Goal: Task Accomplishment & Management: Complete application form

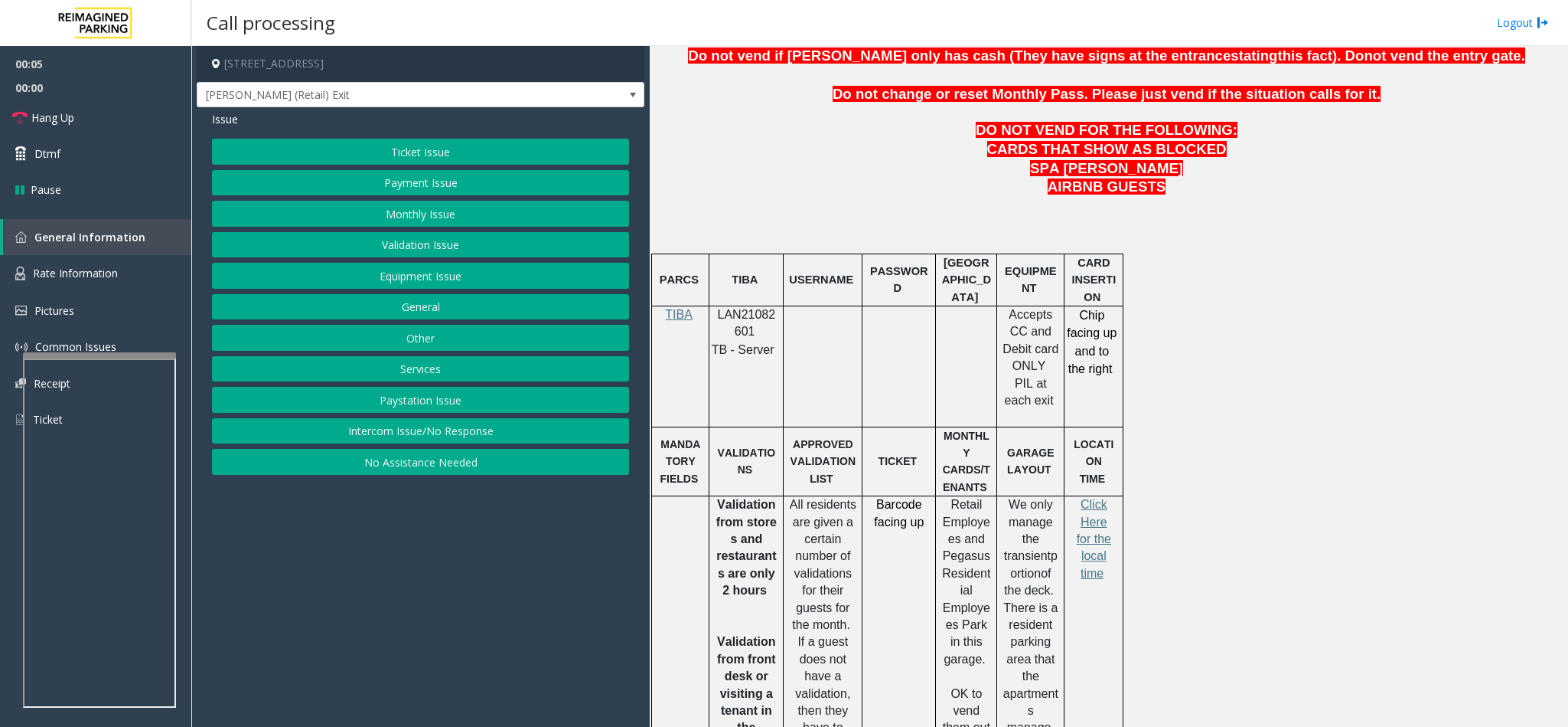
scroll to position [804, 0]
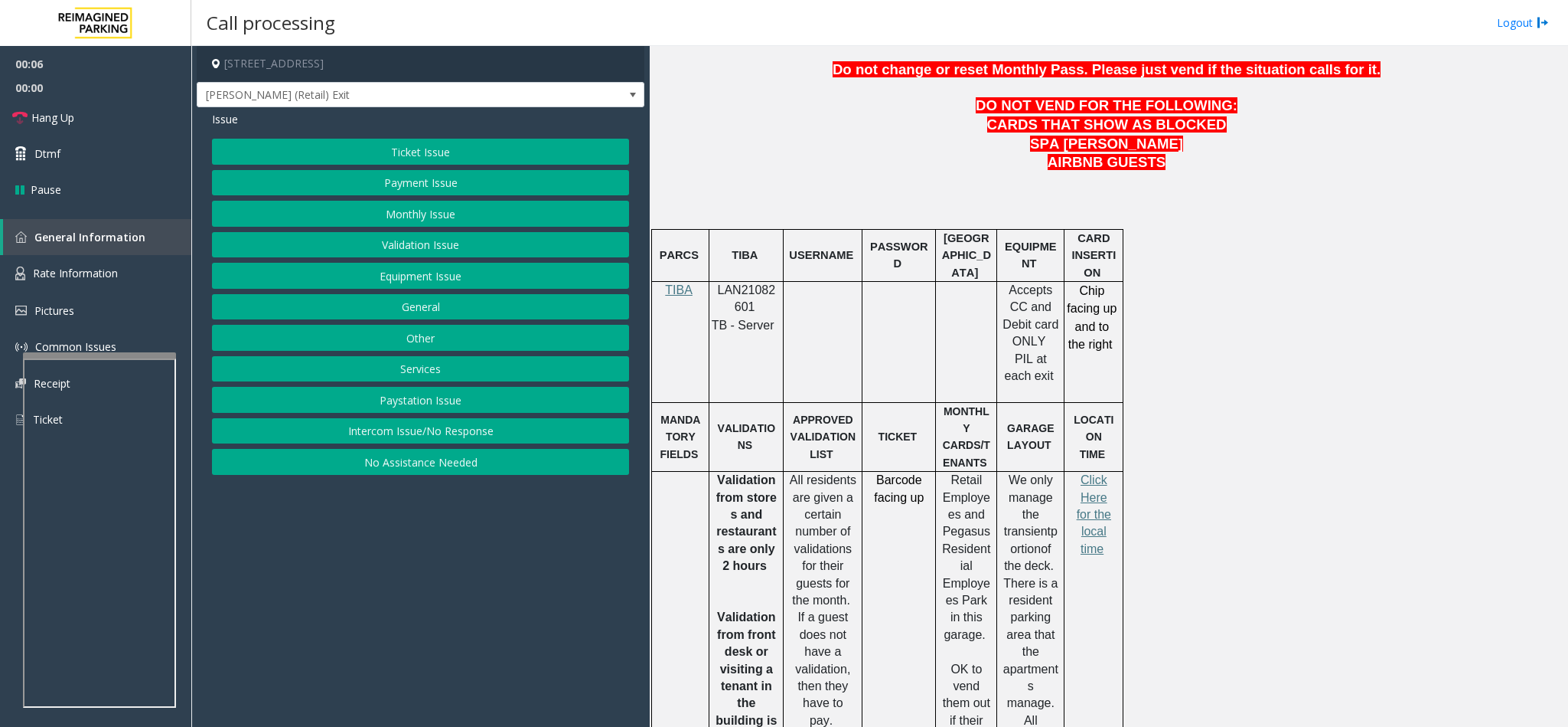
click at [728, 283] on div at bounding box center [746, 281] width 74 height 5
click at [744, 306] on p "LAN21082601" at bounding box center [746, 299] width 63 height 35
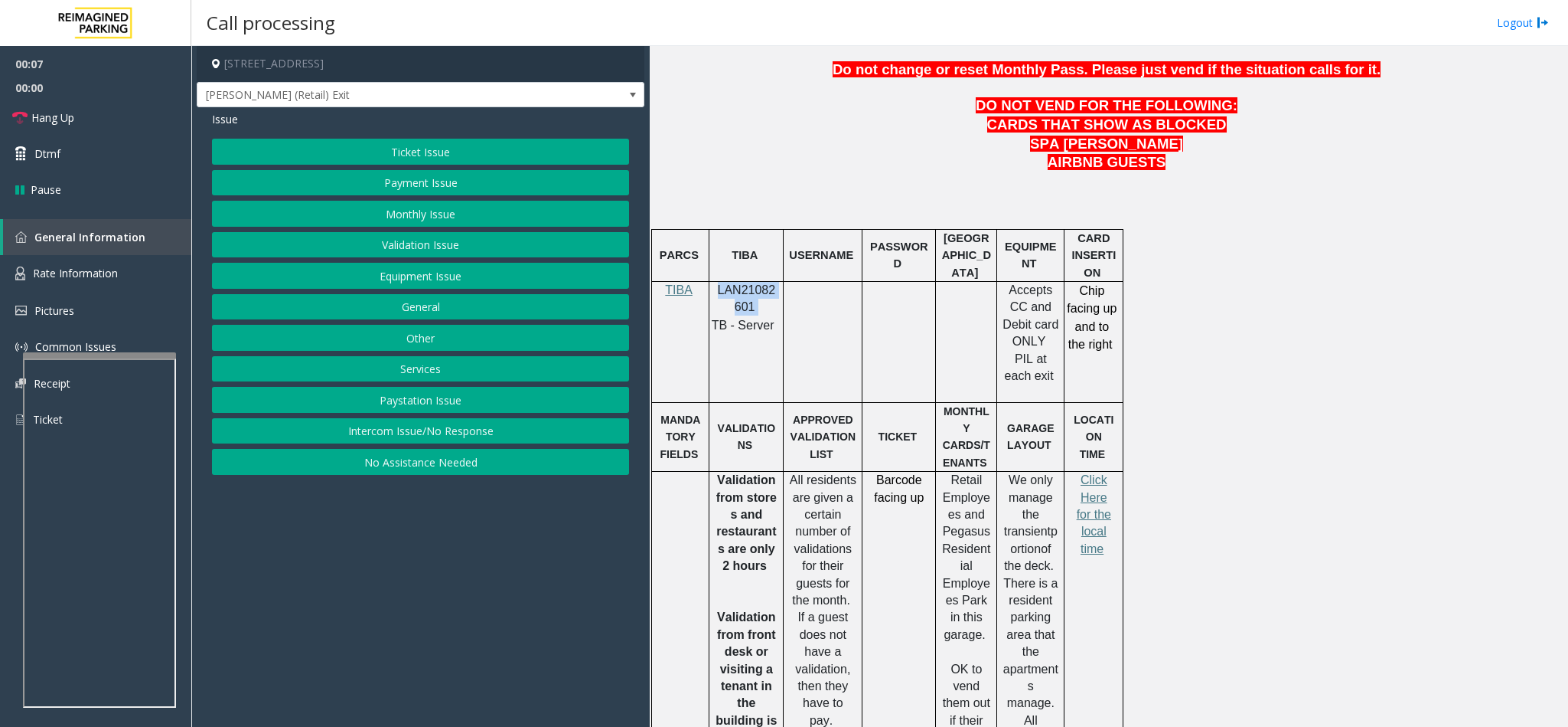
click at [744, 306] on p "LAN21082601" at bounding box center [746, 299] width 63 height 35
copy p "LAN21082601"
click at [338, 142] on button "Ticket Issue" at bounding box center [420, 152] width 417 height 26
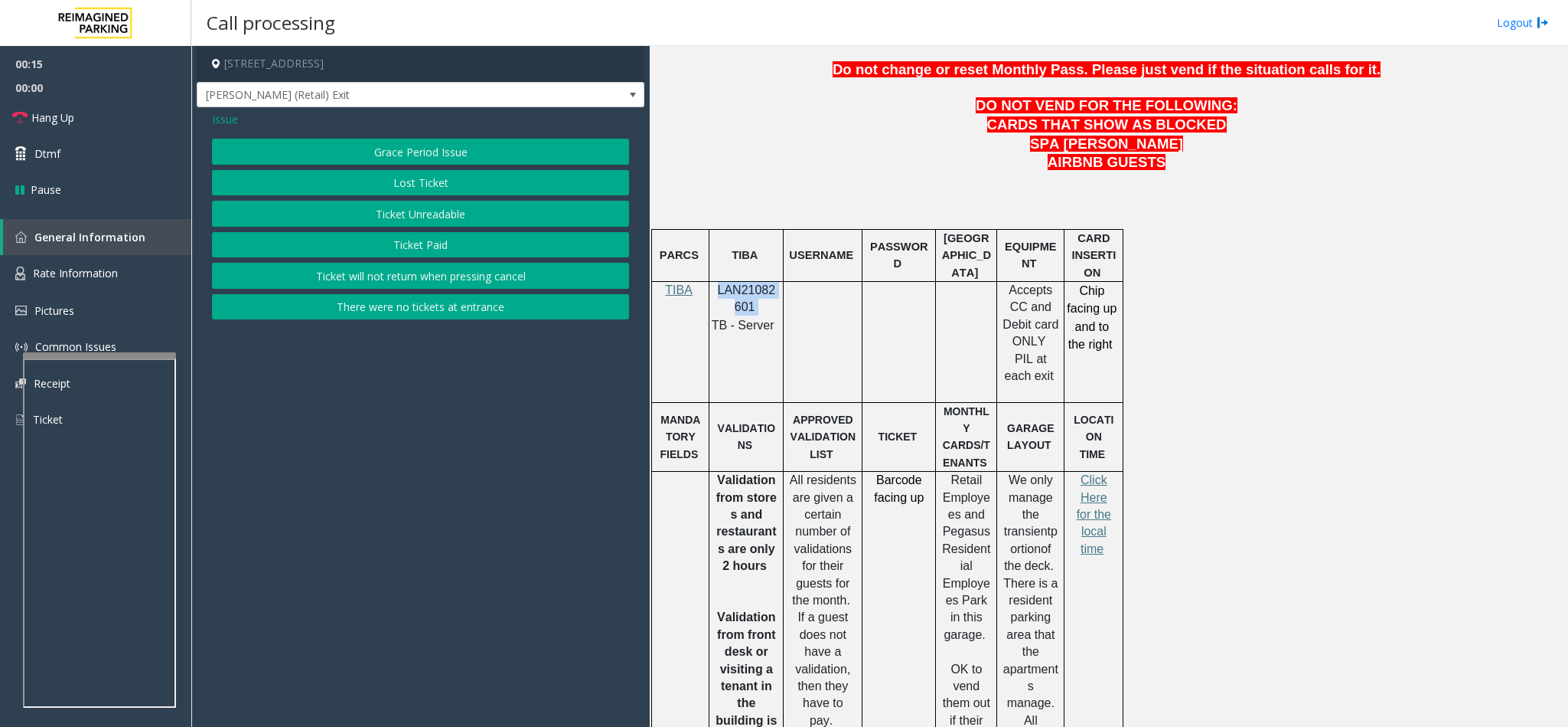
click at [377, 205] on button "Ticket Unreadable" at bounding box center [420, 214] width 417 height 26
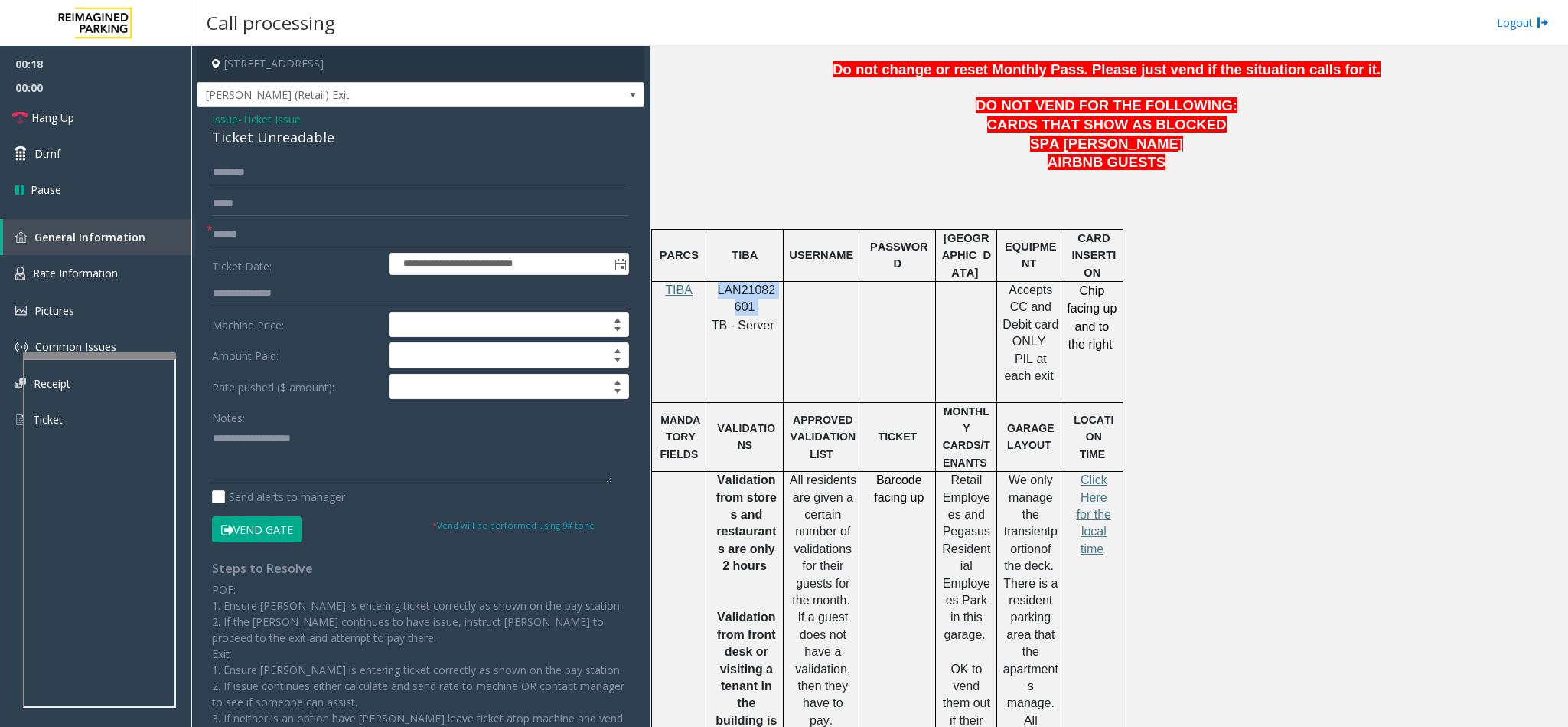
scroll to position [0, 0]
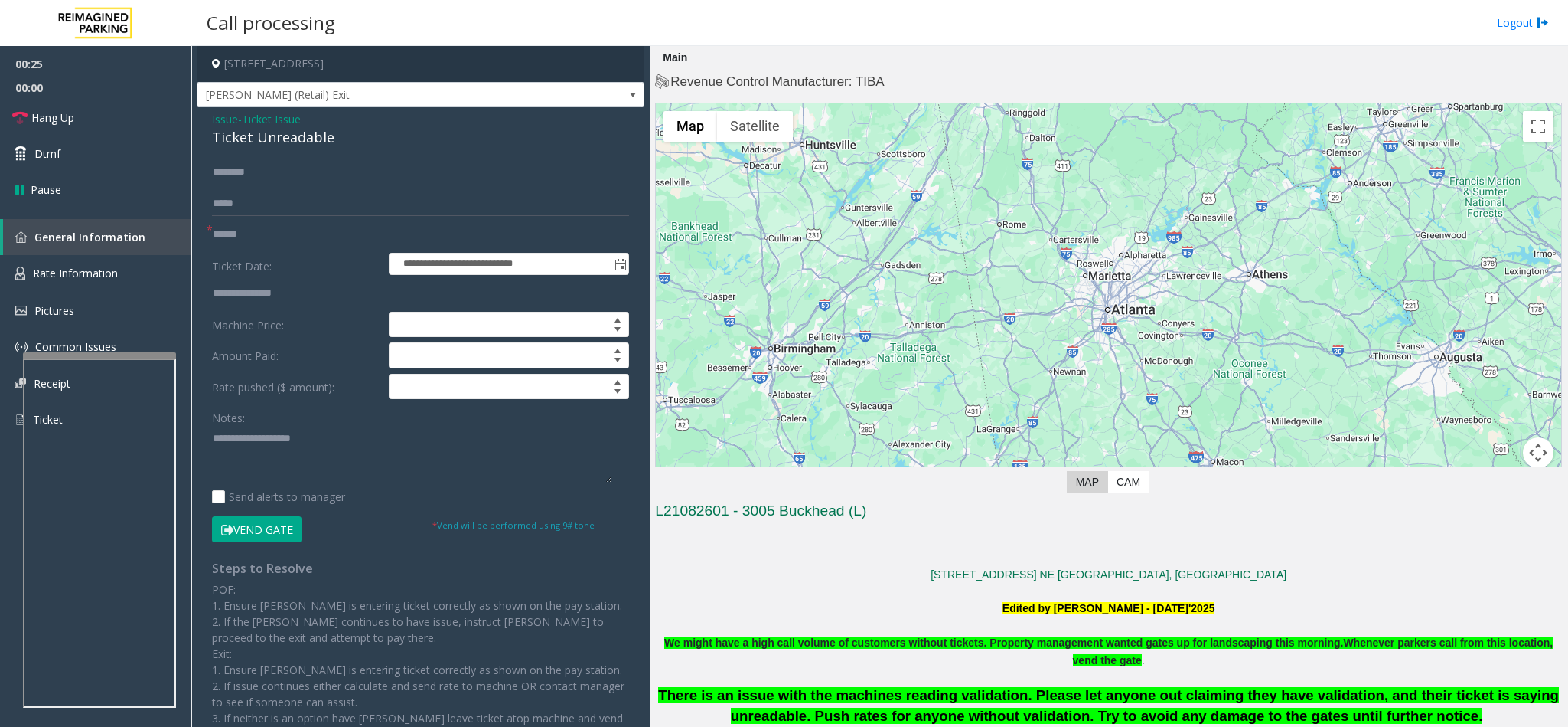
click at [239, 139] on div "Ticket Unreadable" at bounding box center [420, 137] width 417 height 21
click at [212, 450] on textarea at bounding box center [412, 454] width 400 height 58
click at [210, 436] on div "**********" at bounding box center [420, 475] width 440 height 631
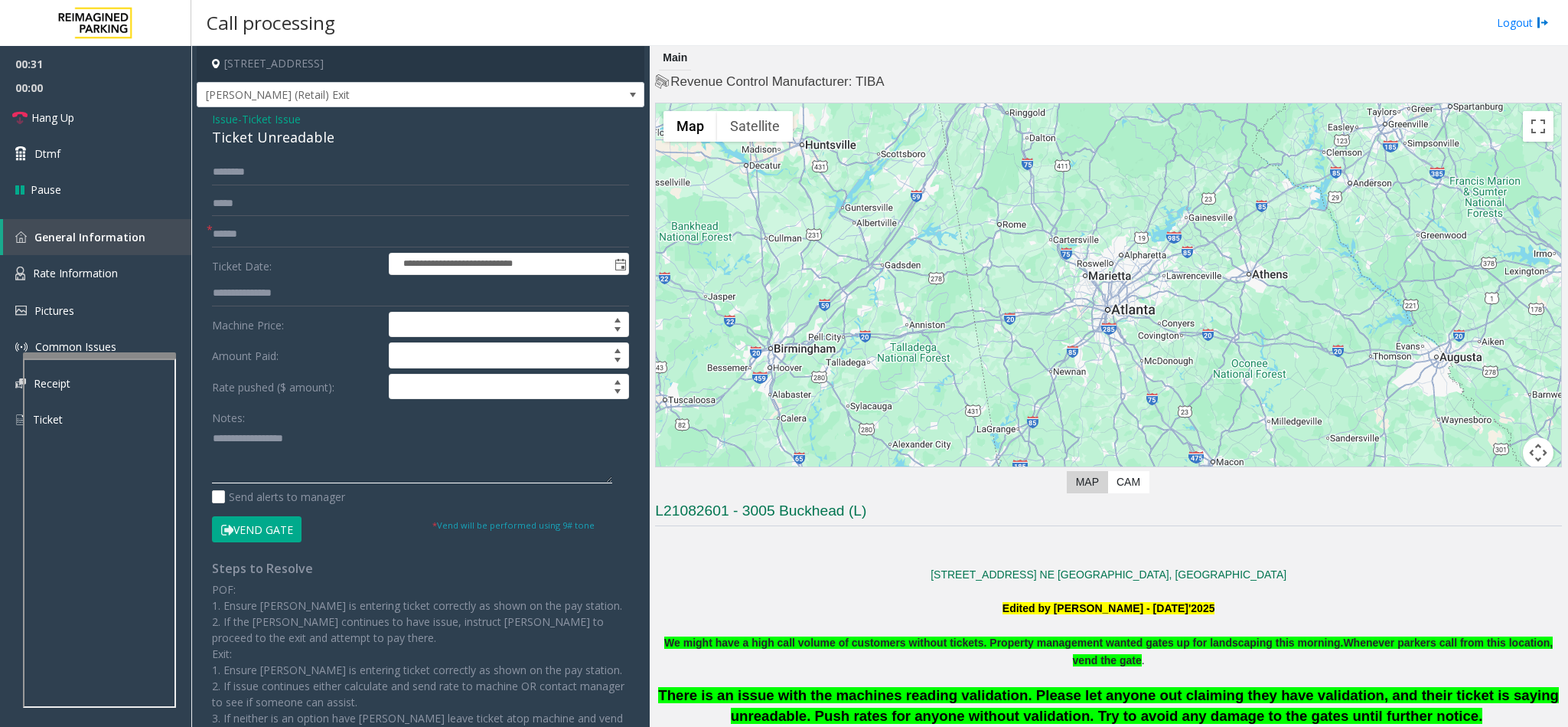
click at [216, 439] on textarea at bounding box center [412, 454] width 400 height 58
click at [393, 456] on textarea at bounding box center [412, 454] width 400 height 58
click at [372, 432] on textarea at bounding box center [412, 454] width 400 height 58
type textarea "**********"
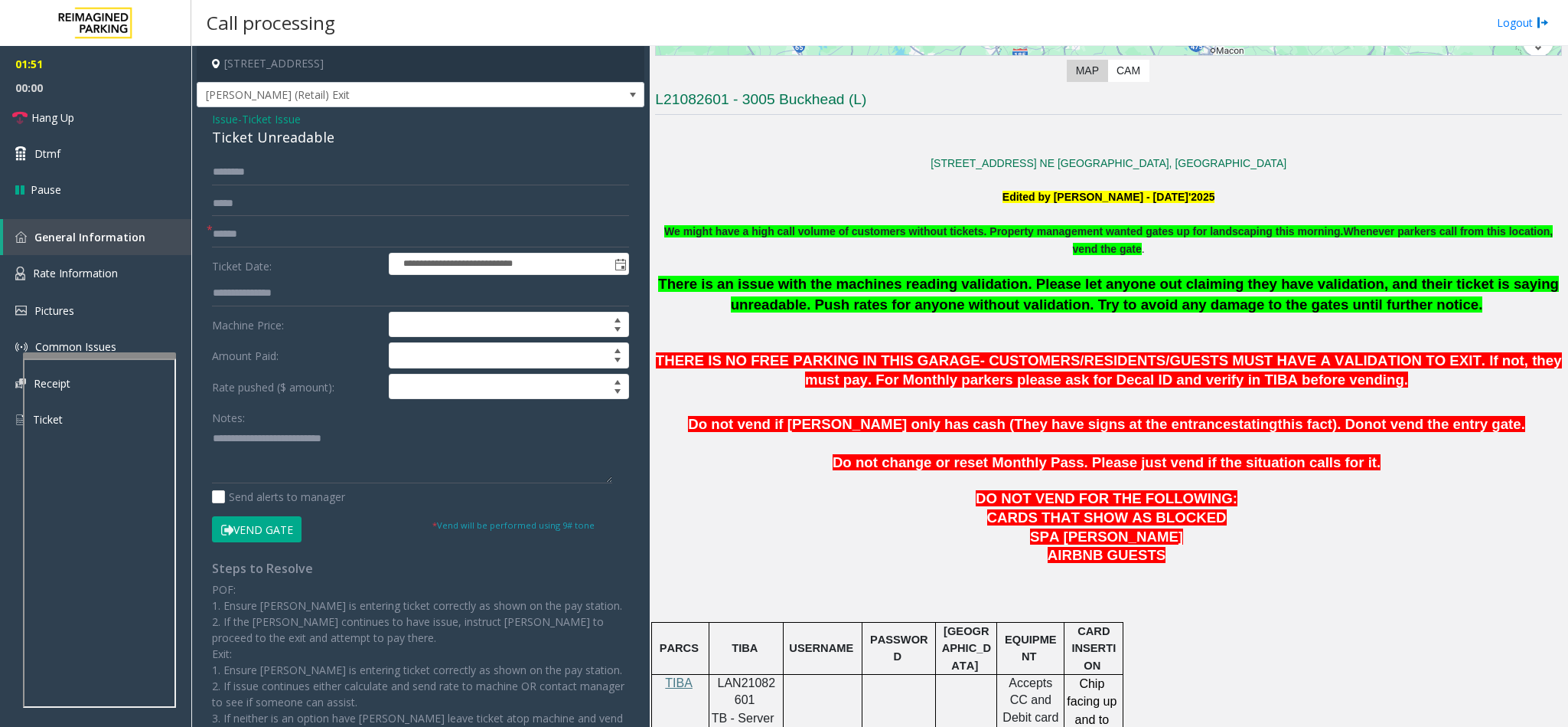
scroll to position [459, 0]
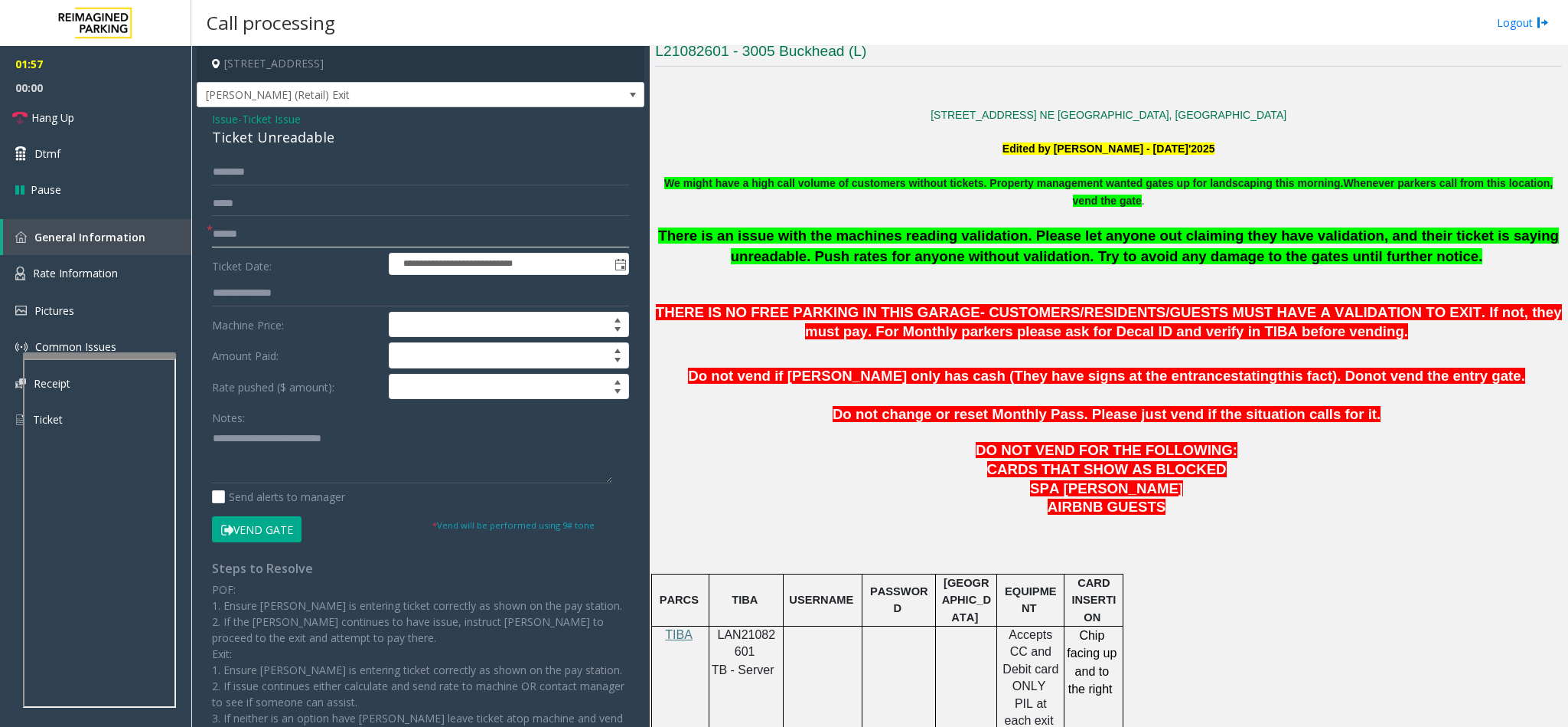
click at [250, 233] on input "text" at bounding box center [420, 235] width 417 height 26
type input "********"
click at [406, 455] on textarea at bounding box center [412, 454] width 400 height 58
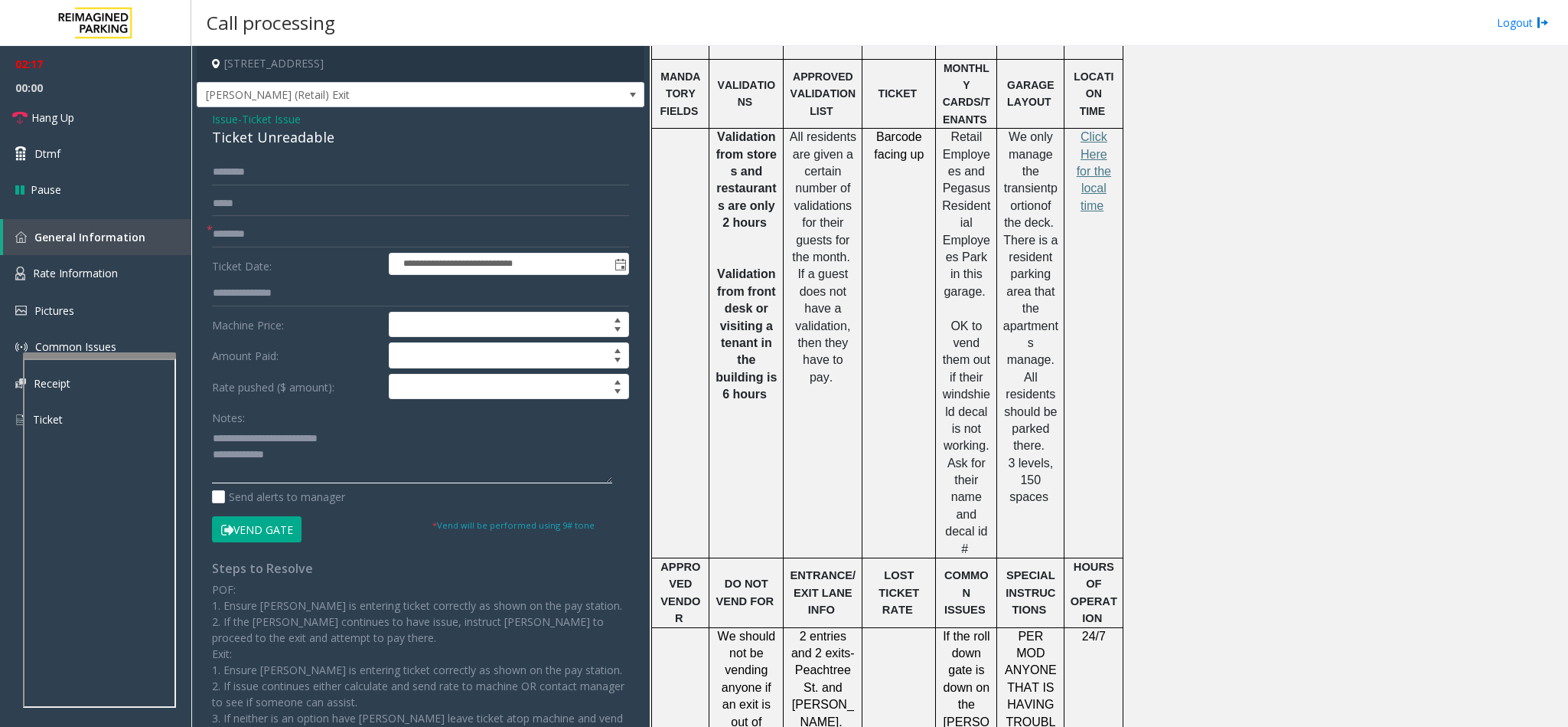
scroll to position [1149, 0]
click at [1084, 156] on span "Click Here for the local time" at bounding box center [1094, 169] width 35 height 82
click at [342, 465] on textarea at bounding box center [412, 454] width 400 height 58
type textarea "**********"
click at [505, 391] on input at bounding box center [509, 387] width 239 height 25
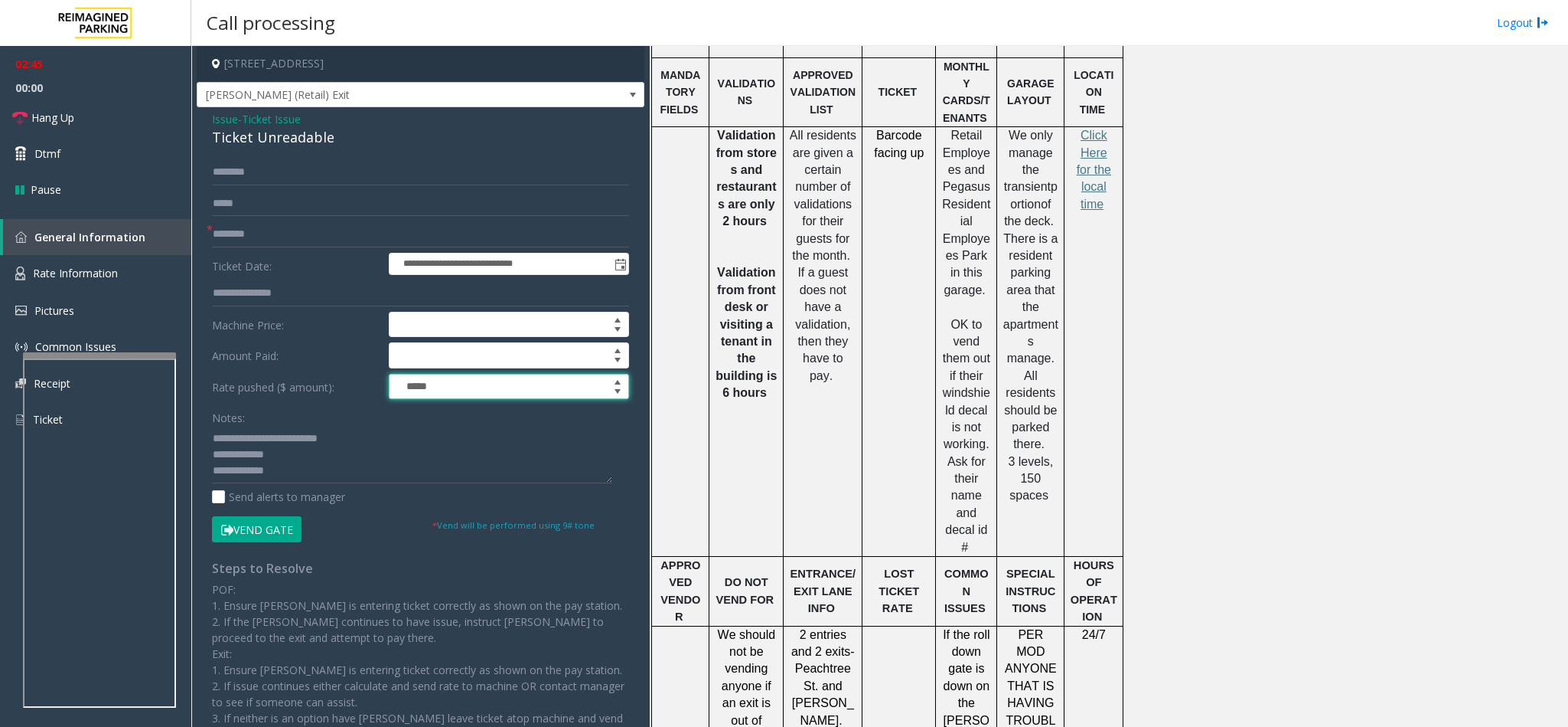
type input "*****"
click at [317, 488] on div "Notes: Send alerts to manager" at bounding box center [420, 454] width 417 height 100
click at [286, 482] on textarea at bounding box center [412, 454] width 400 height 58
click at [65, 121] on span "Hang Up" at bounding box center [53, 117] width 43 height 16
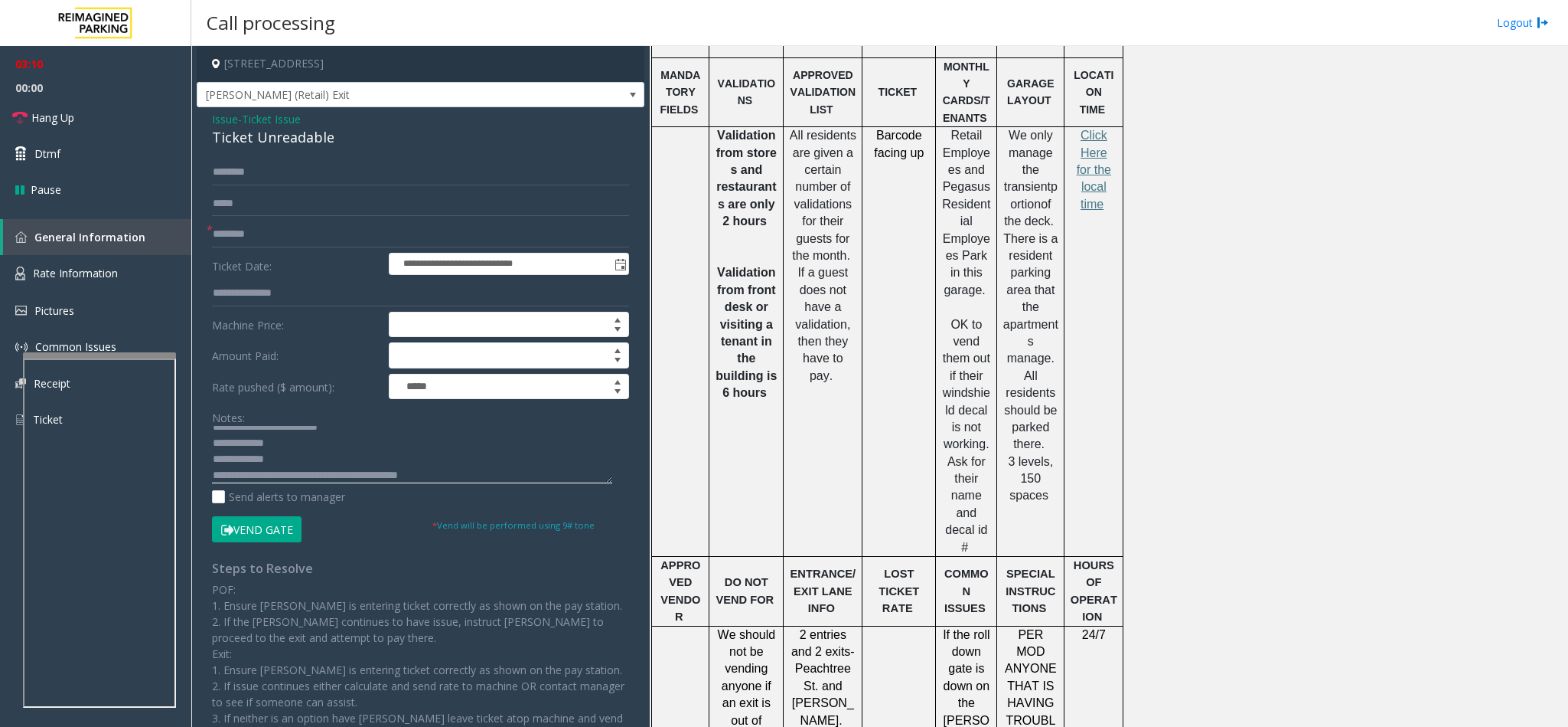
click at [462, 471] on textarea at bounding box center [412, 454] width 400 height 58
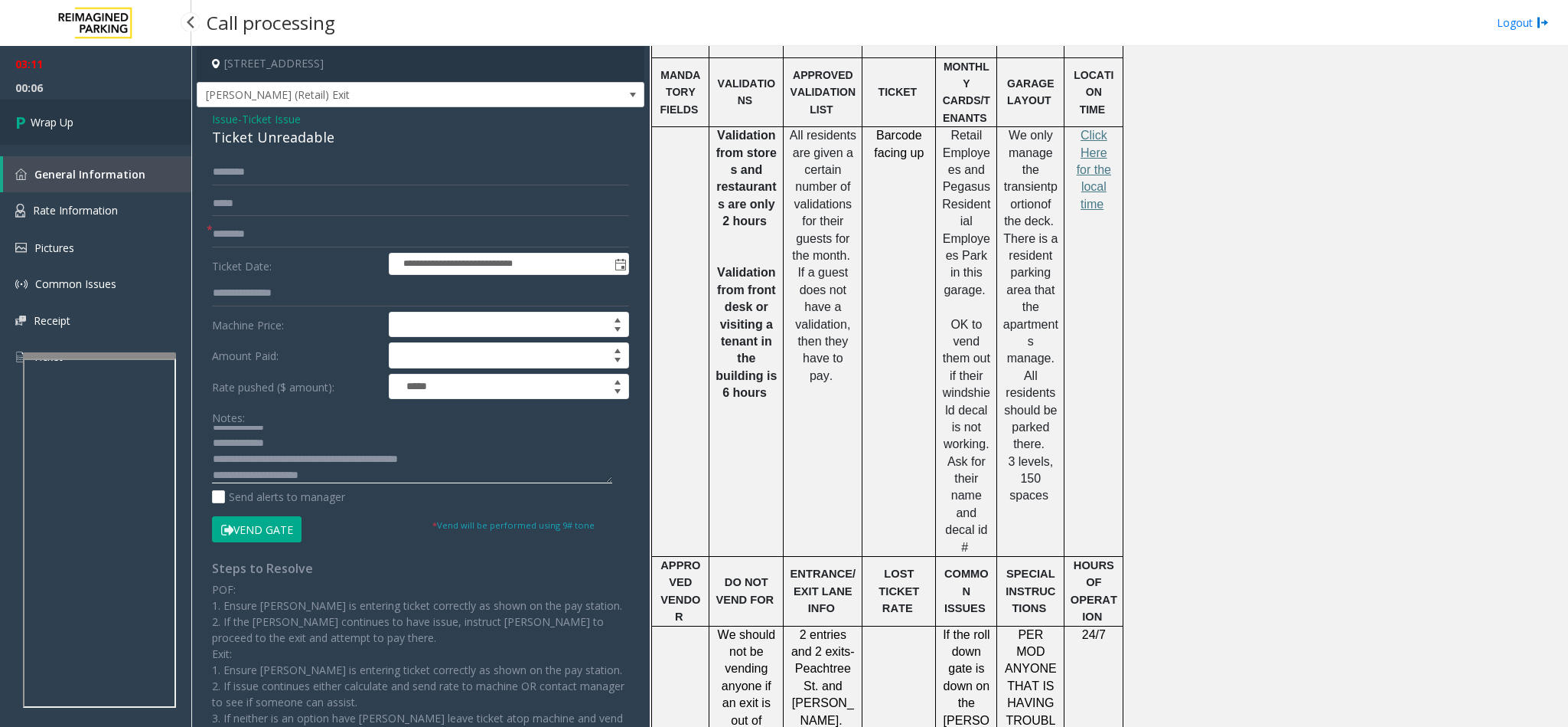
type textarea "**********"
click at [64, 124] on span "Wrap Up" at bounding box center [52, 121] width 43 height 16
